Goal: Information Seeking & Learning: Learn about a topic

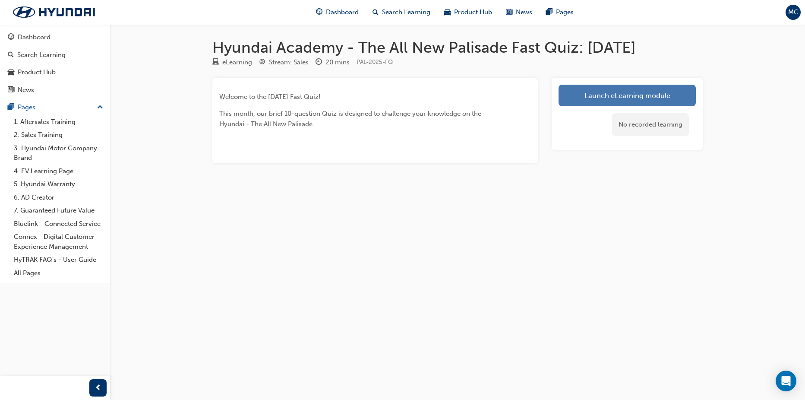
click at [639, 90] on link "Launch eLearning module" at bounding box center [626, 96] width 137 height 22
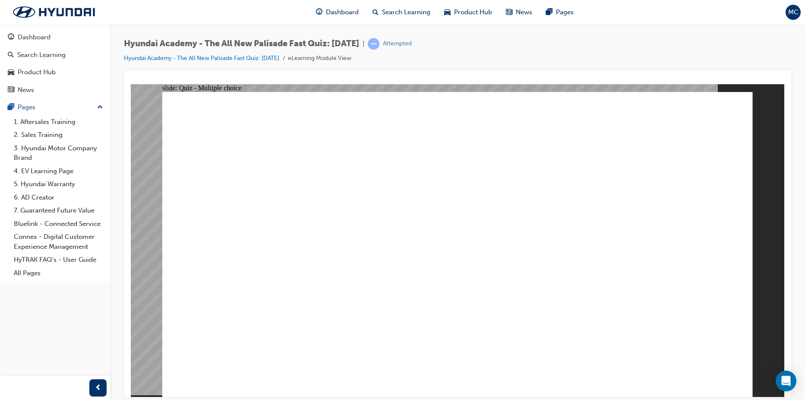
radio input "true"
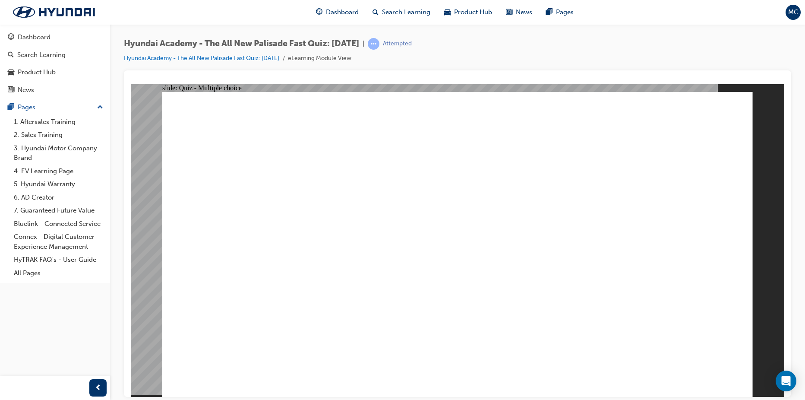
radio input "true"
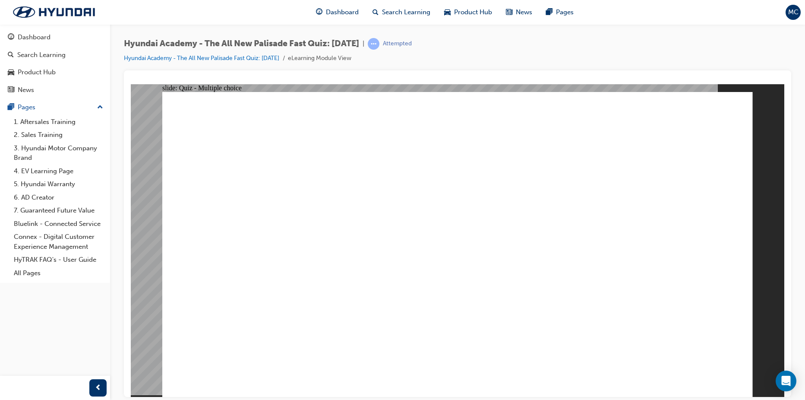
radio input "true"
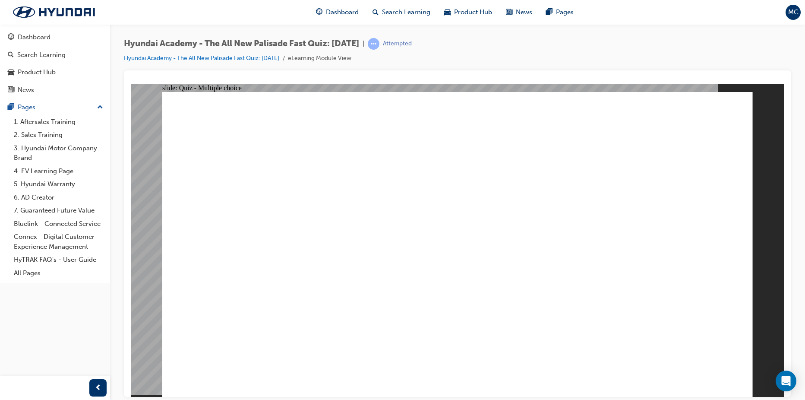
checkbox input "true"
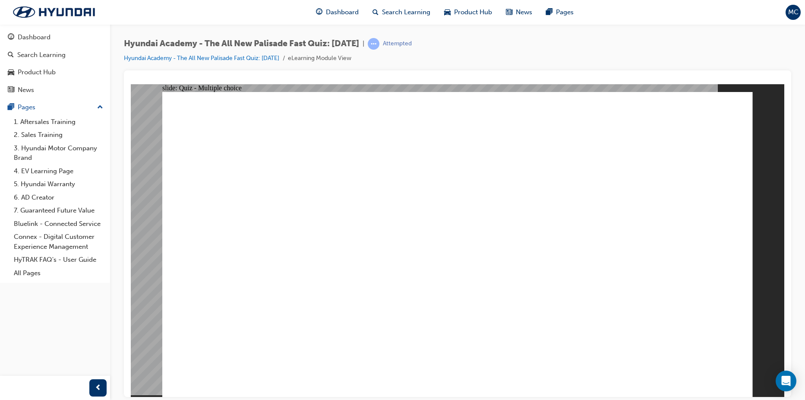
radio input "true"
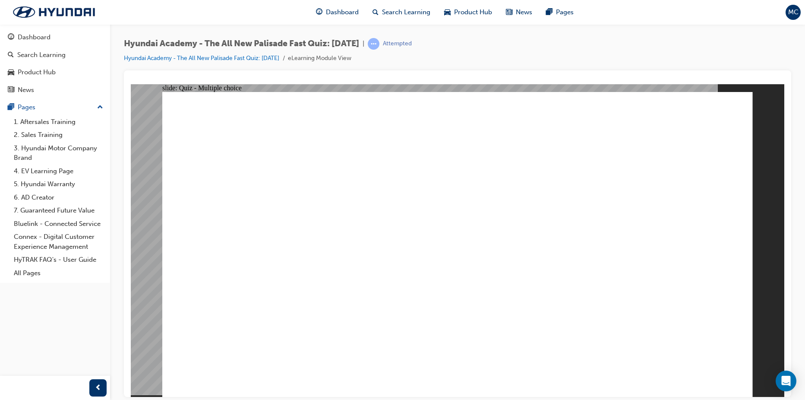
drag, startPoint x: 356, startPoint y: 254, endPoint x: 355, endPoint y: 234, distance: 19.5
checkbox input "true"
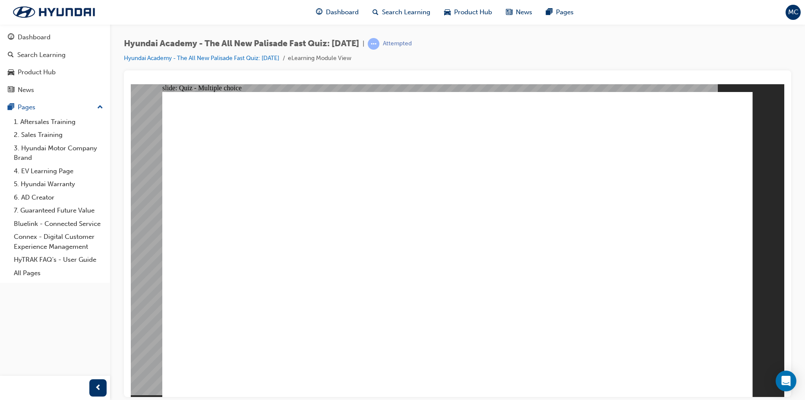
checkbox input "true"
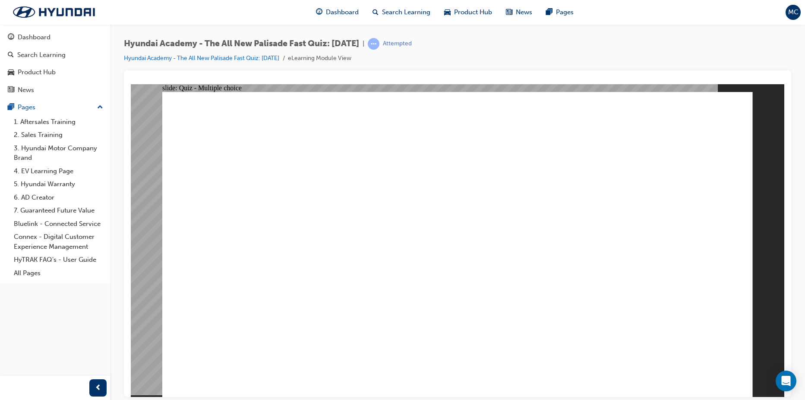
checkbox input "true"
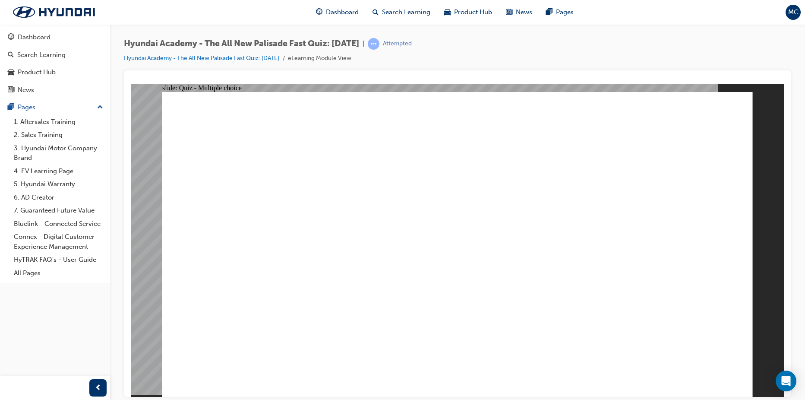
radio input "true"
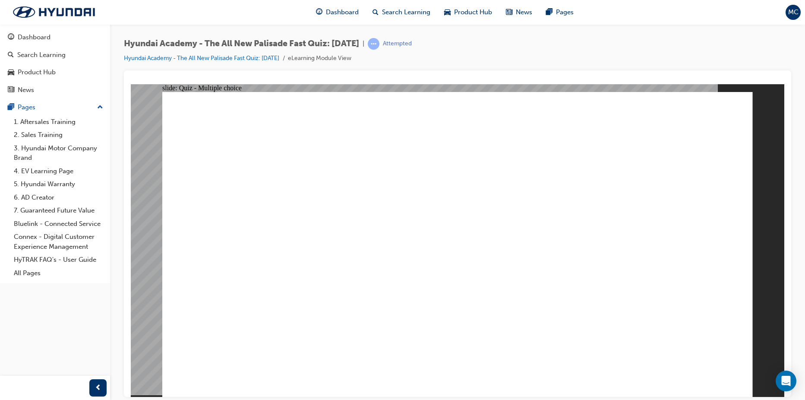
drag, startPoint x: 554, startPoint y: 373, endPoint x: 562, endPoint y: 374, distance: 7.8
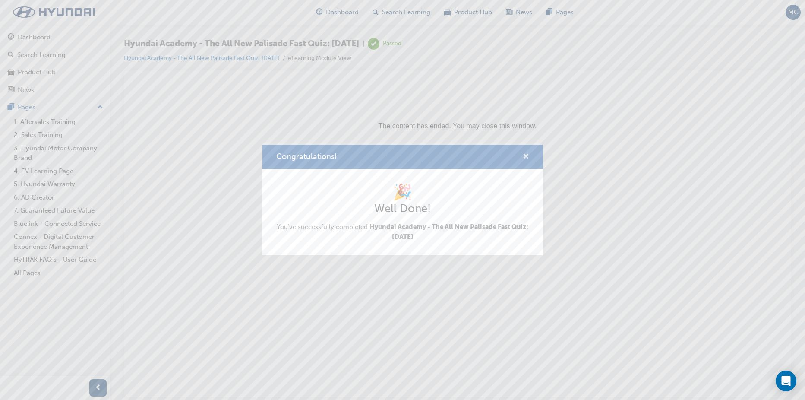
click at [526, 153] on span "cross-icon" at bounding box center [525, 157] width 6 height 8
